Goal: Task Accomplishment & Management: Manage account settings

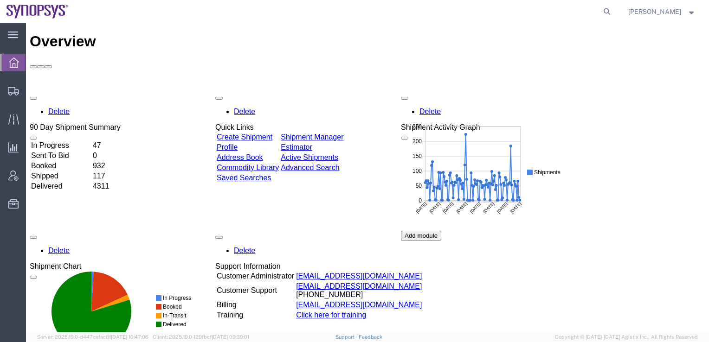
drag, startPoint x: 623, startPoint y: 15, endPoint x: 616, endPoint y: 22, distance: 9.8
click at [613, 15] on icon at bounding box center [606, 11] width 13 height 13
paste input "56776135"
type input "56776135"
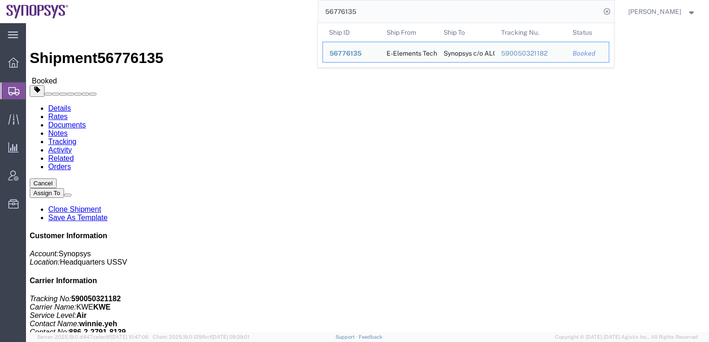
click div "Shipment Detail Ship From E-Elements Technology CO., LTD ([PERSON_NAME][STREET_…"
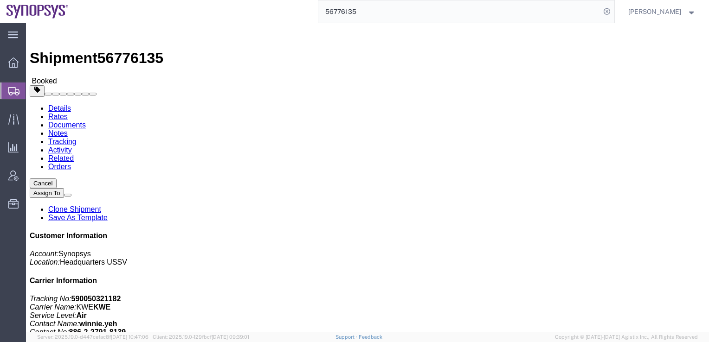
click link "Tracking"
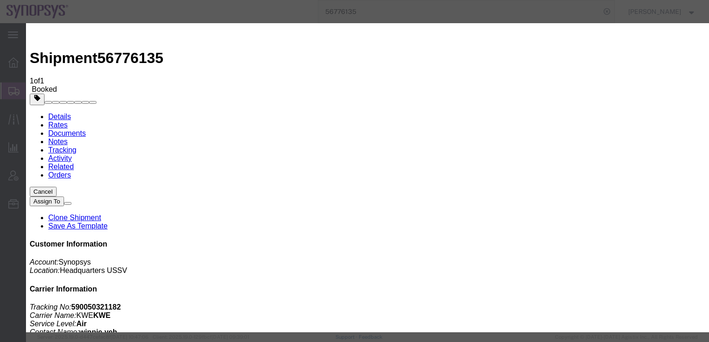
type input "[DATE]"
type input "12:00 PM"
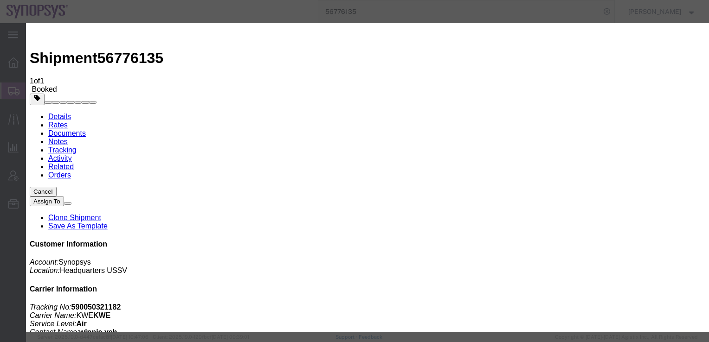
type input "[DATE]"
select select "DELIVRED"
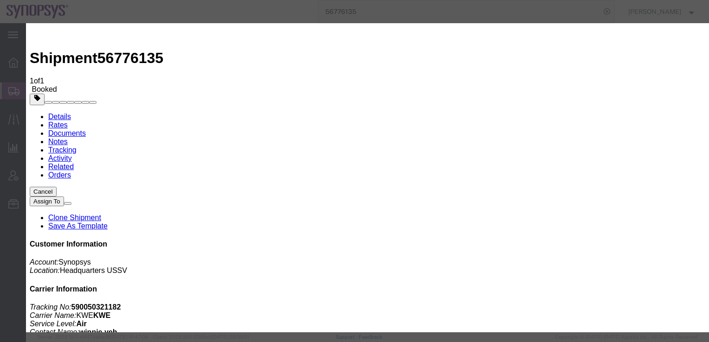
select select "20633"
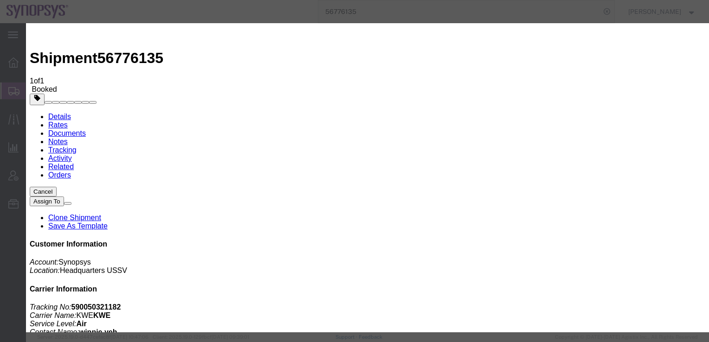
paste input "590050321182"
type input "590050321182"
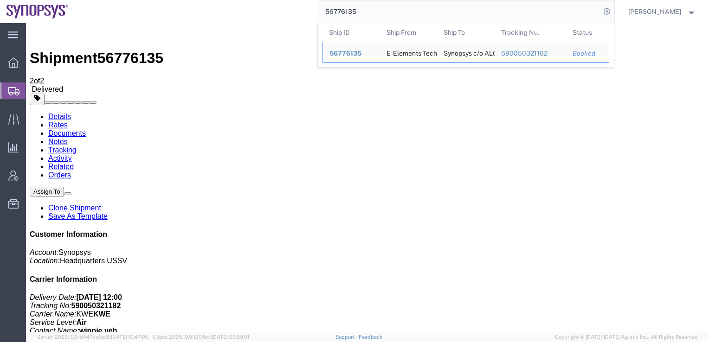
click at [303, 0] on html "main_menu Created with Sketch. Collapse Menu Overview Shipments Shipment Manage…" at bounding box center [354, 171] width 709 height 342
paste input "29389"
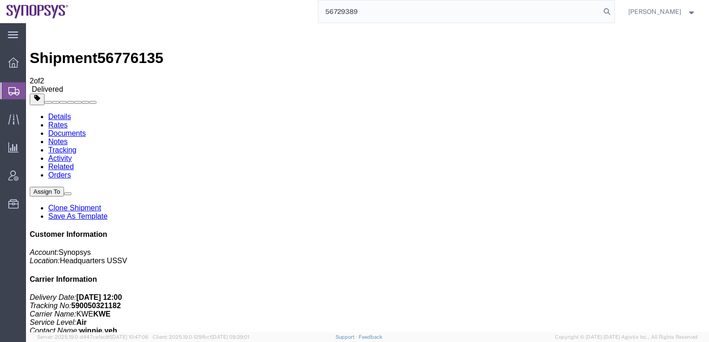
type input "56729389"
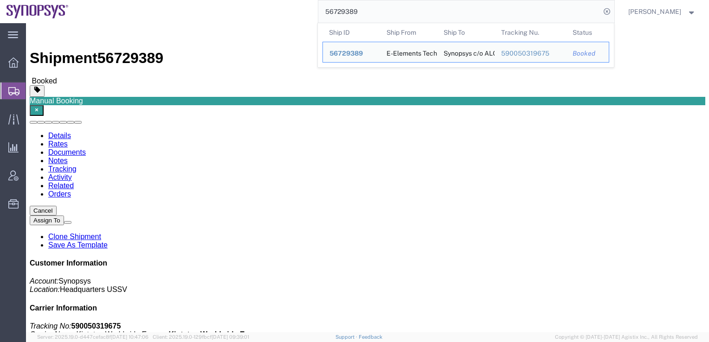
click h4 "Routing & Vehicle Information"
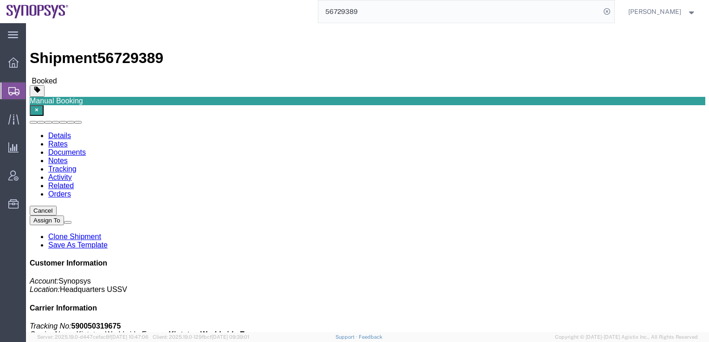
click link "Tracking"
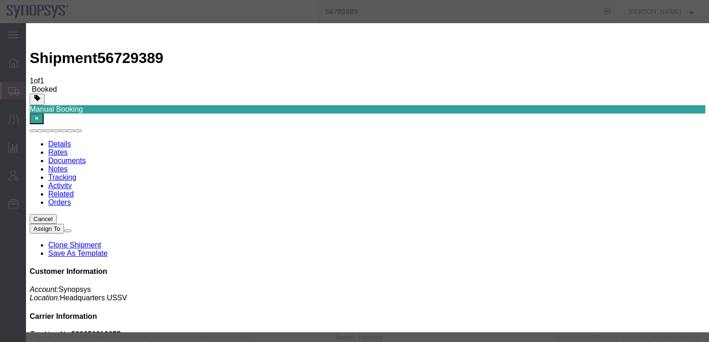
type input "[DATE]"
type input "12:00 PM"
type input "[DATE]"
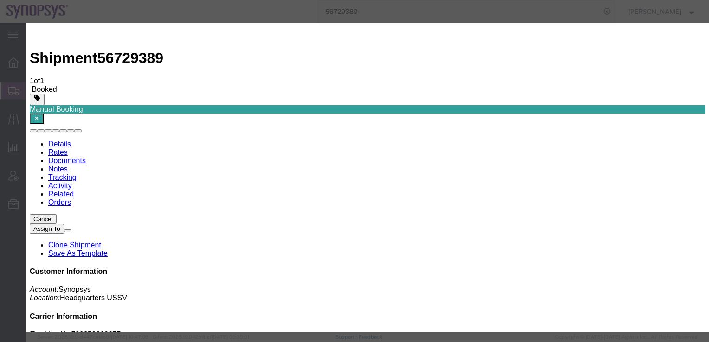
select select "DELIVRED"
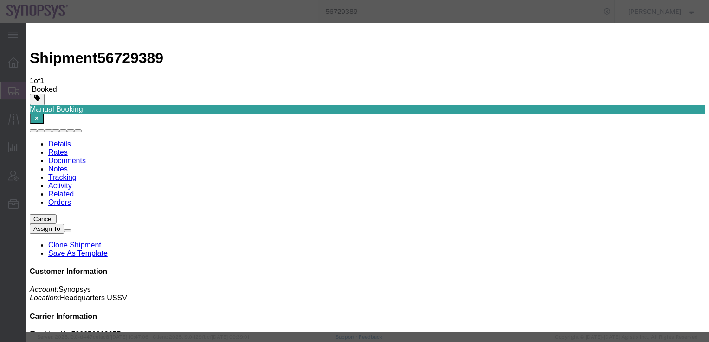
scroll to position [3, 0]
select select "20633"
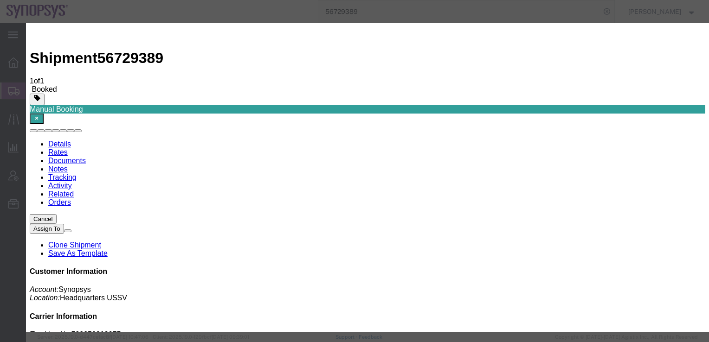
paste input "590050319675"
type input "590050319675"
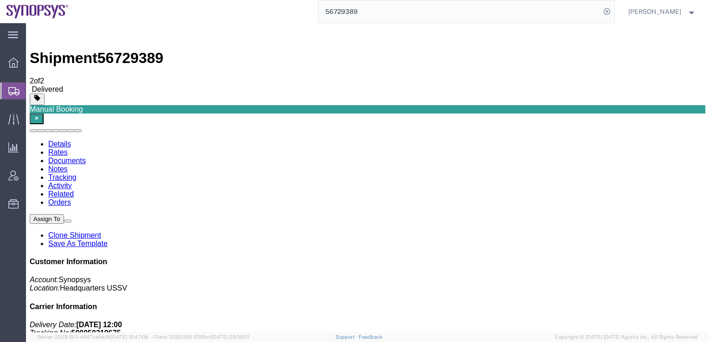
click at [38, 117] on icon "button" at bounding box center [36, 118] width 3 height 3
